Goal: Transaction & Acquisition: Purchase product/service

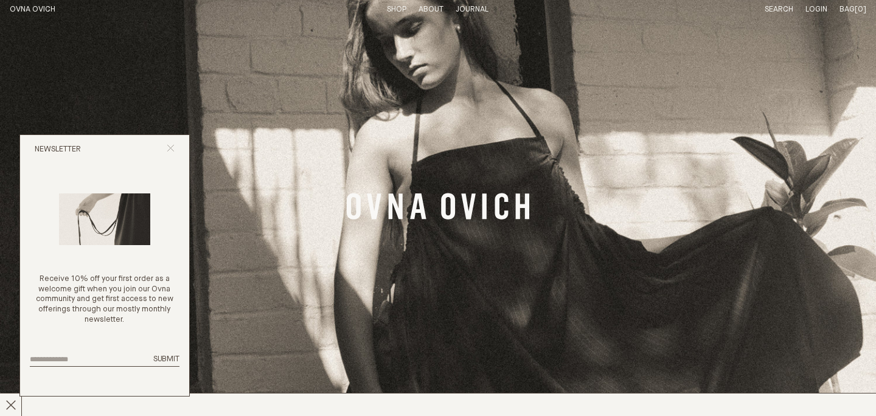
click at [174, 152] on button "Close popup" at bounding box center [171, 150] width 8 height 12
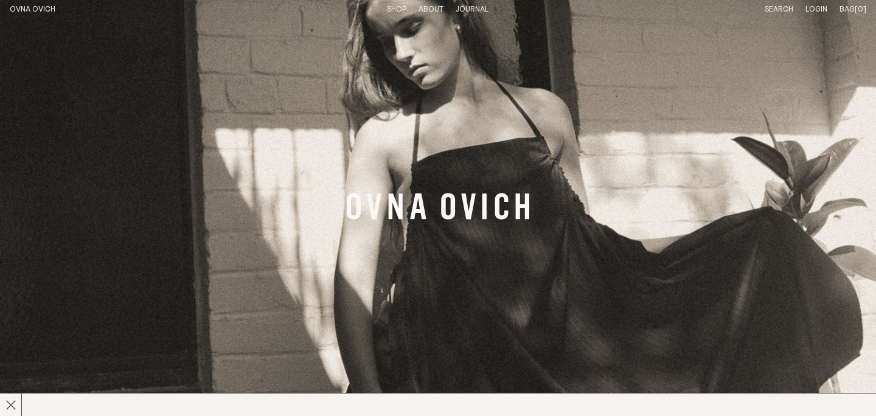
click at [398, 10] on link "Shop" at bounding box center [396, 9] width 19 height 8
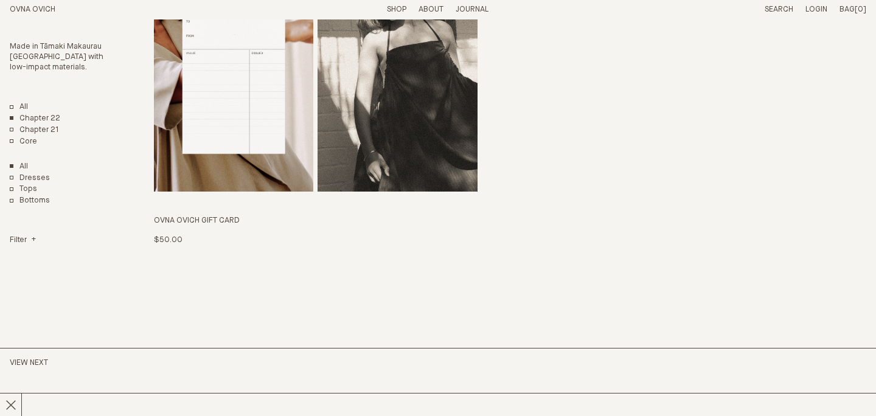
scroll to position [2787, 0]
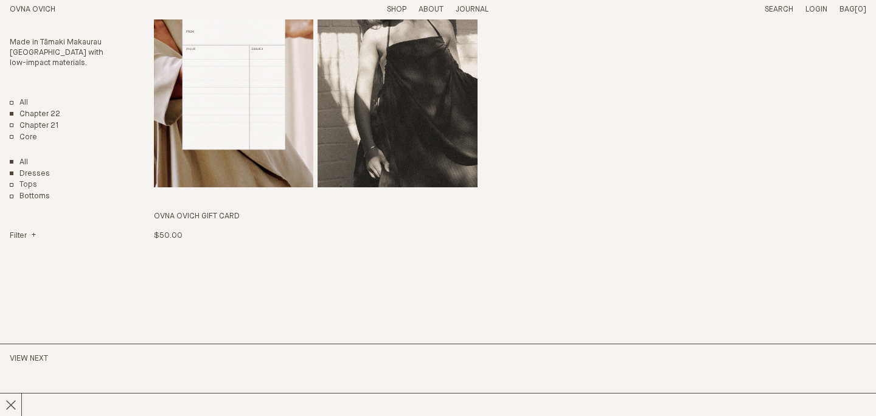
click at [35, 170] on link "Dresses" at bounding box center [30, 174] width 40 height 10
